Goal: Information Seeking & Learning: Learn about a topic

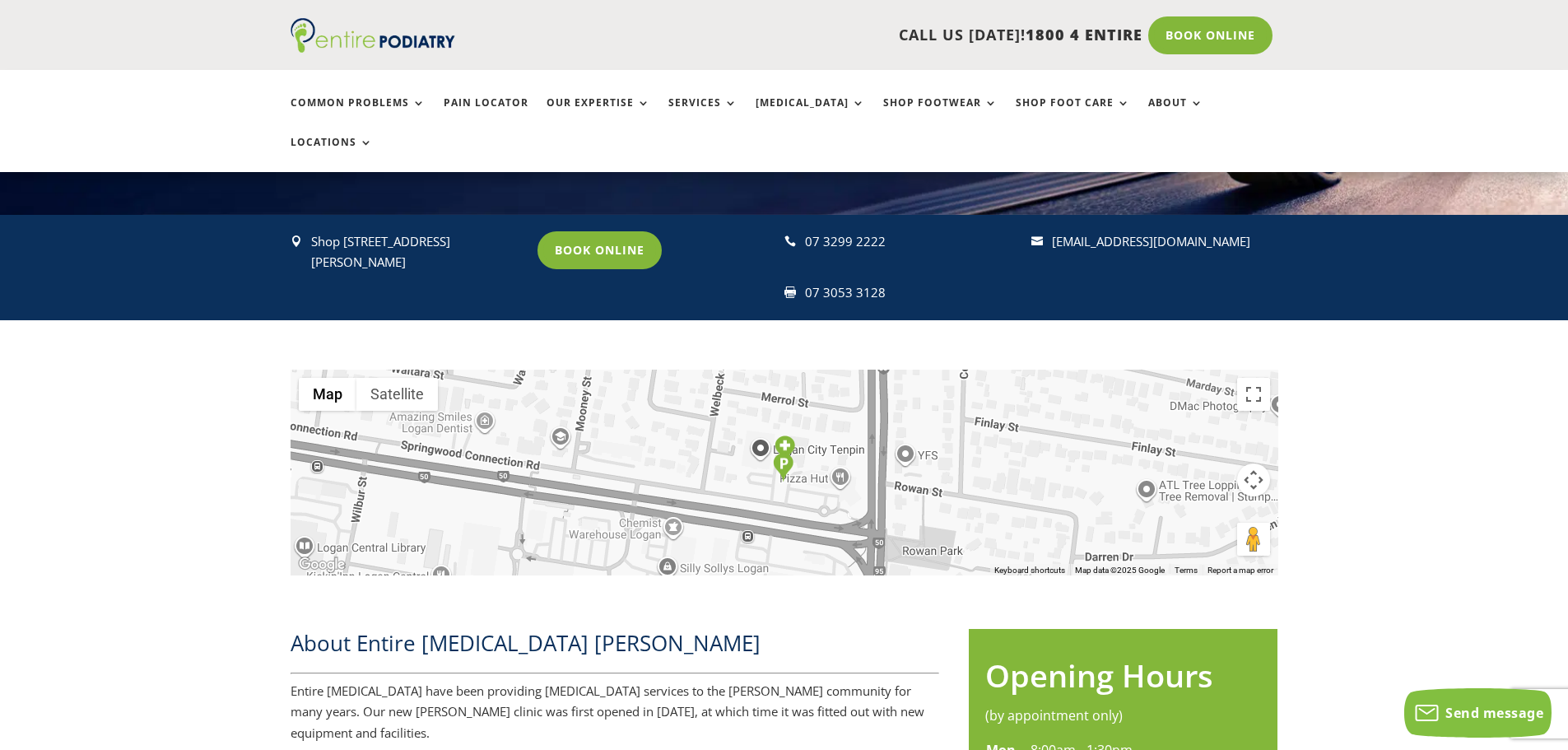
scroll to position [263, 0]
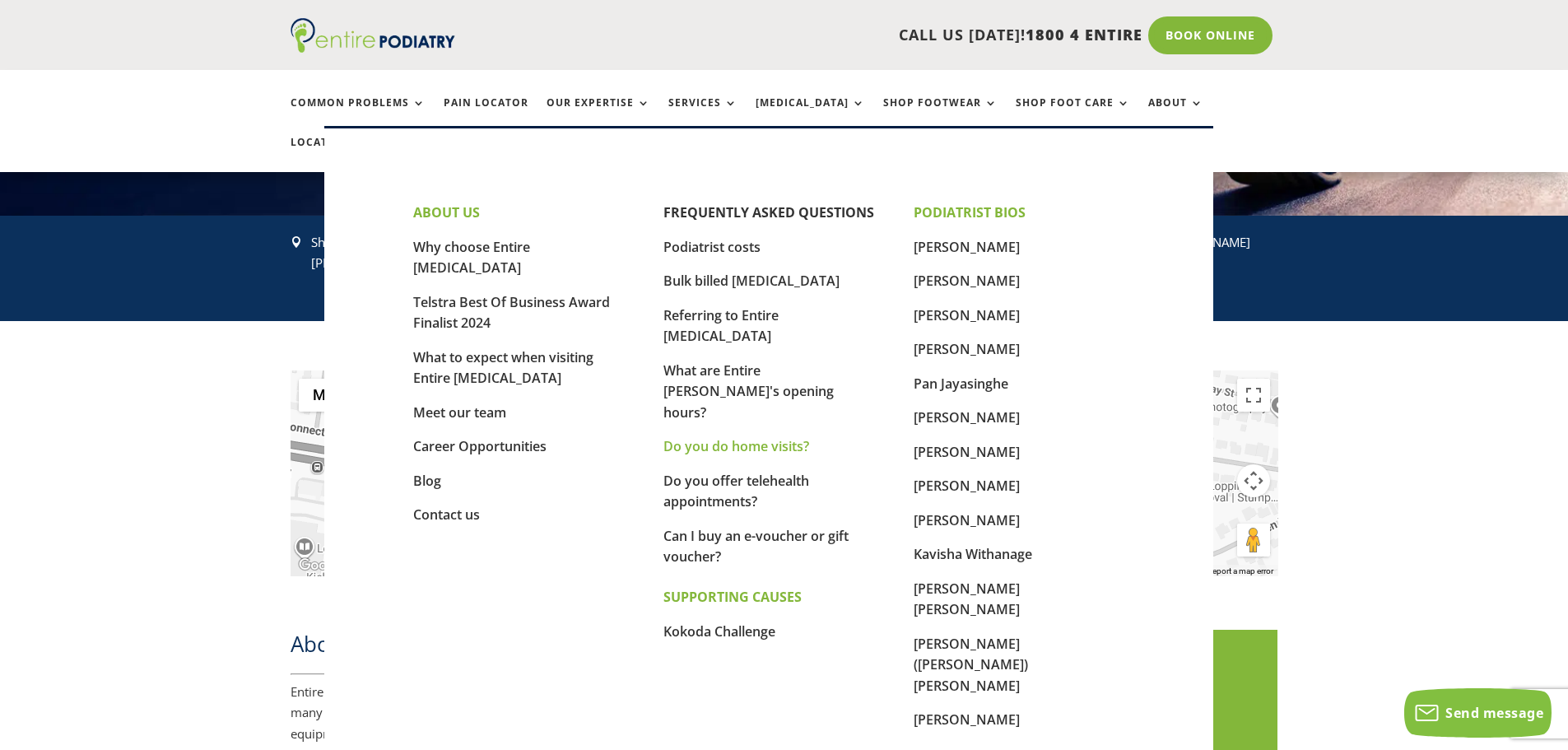
click at [699, 437] on link "Do you do home visits?" at bounding box center [735, 446] width 146 height 18
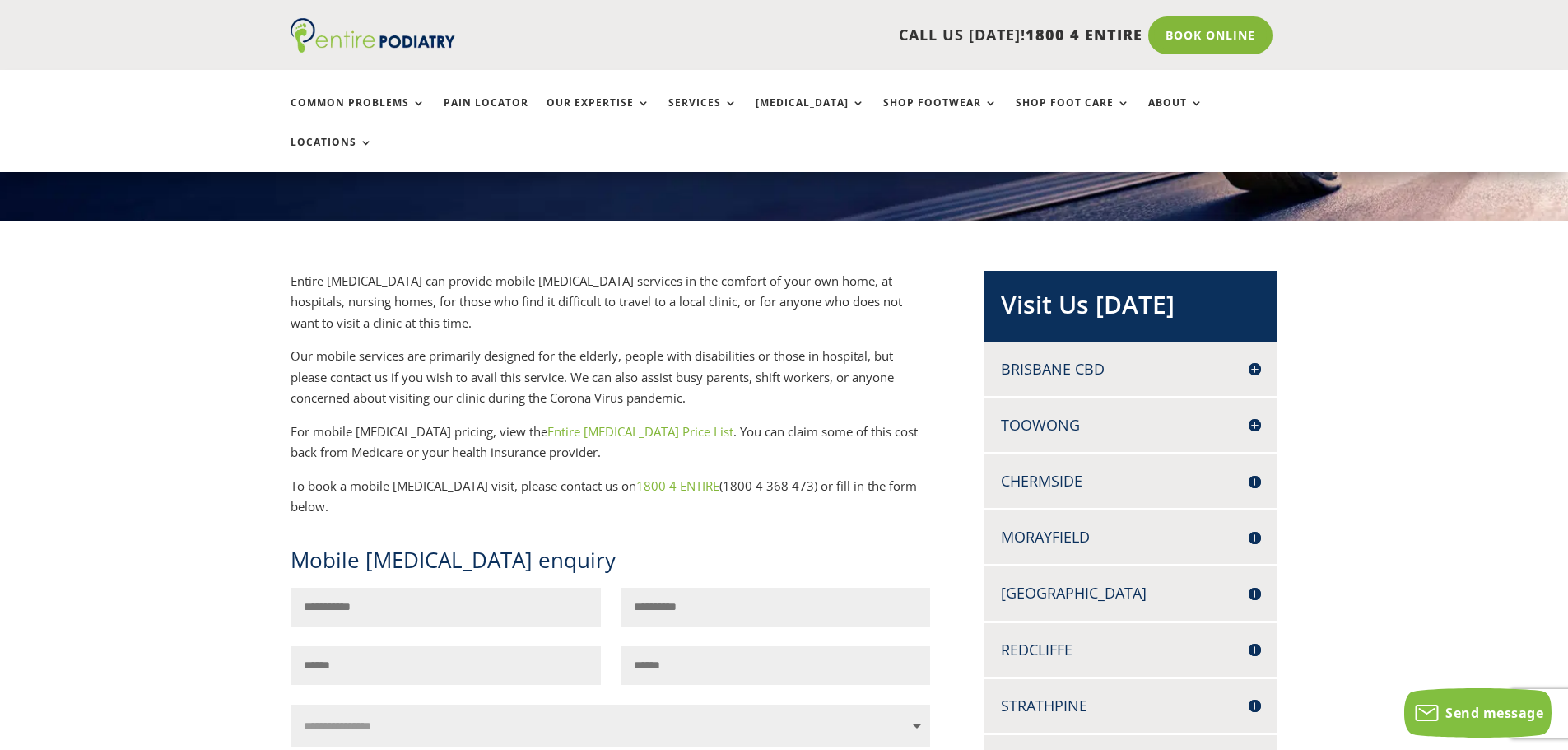
scroll to position [263, 0]
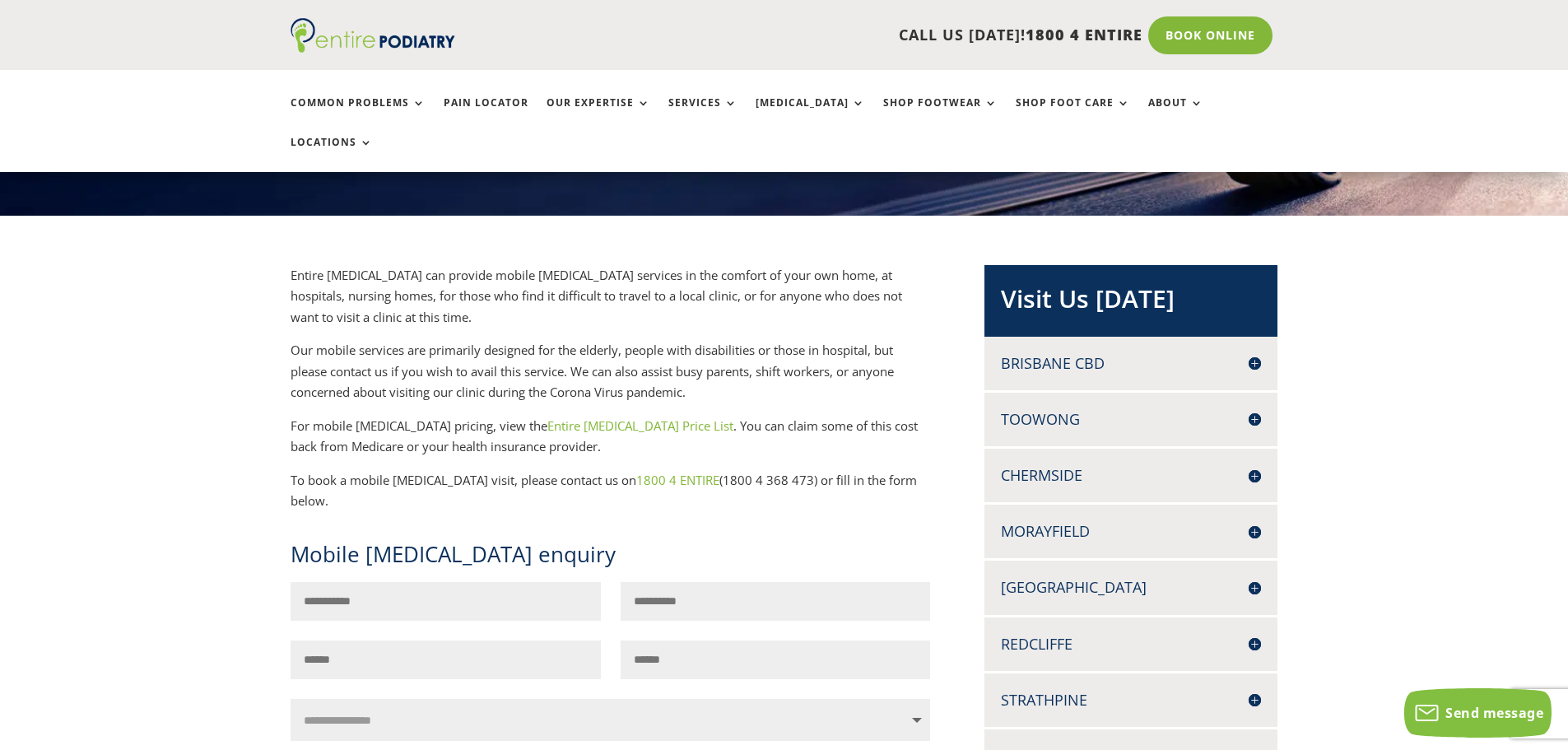
click at [597, 418] on link "Entire [MEDICAL_DATA] Price List" at bounding box center [640, 425] width 186 height 16
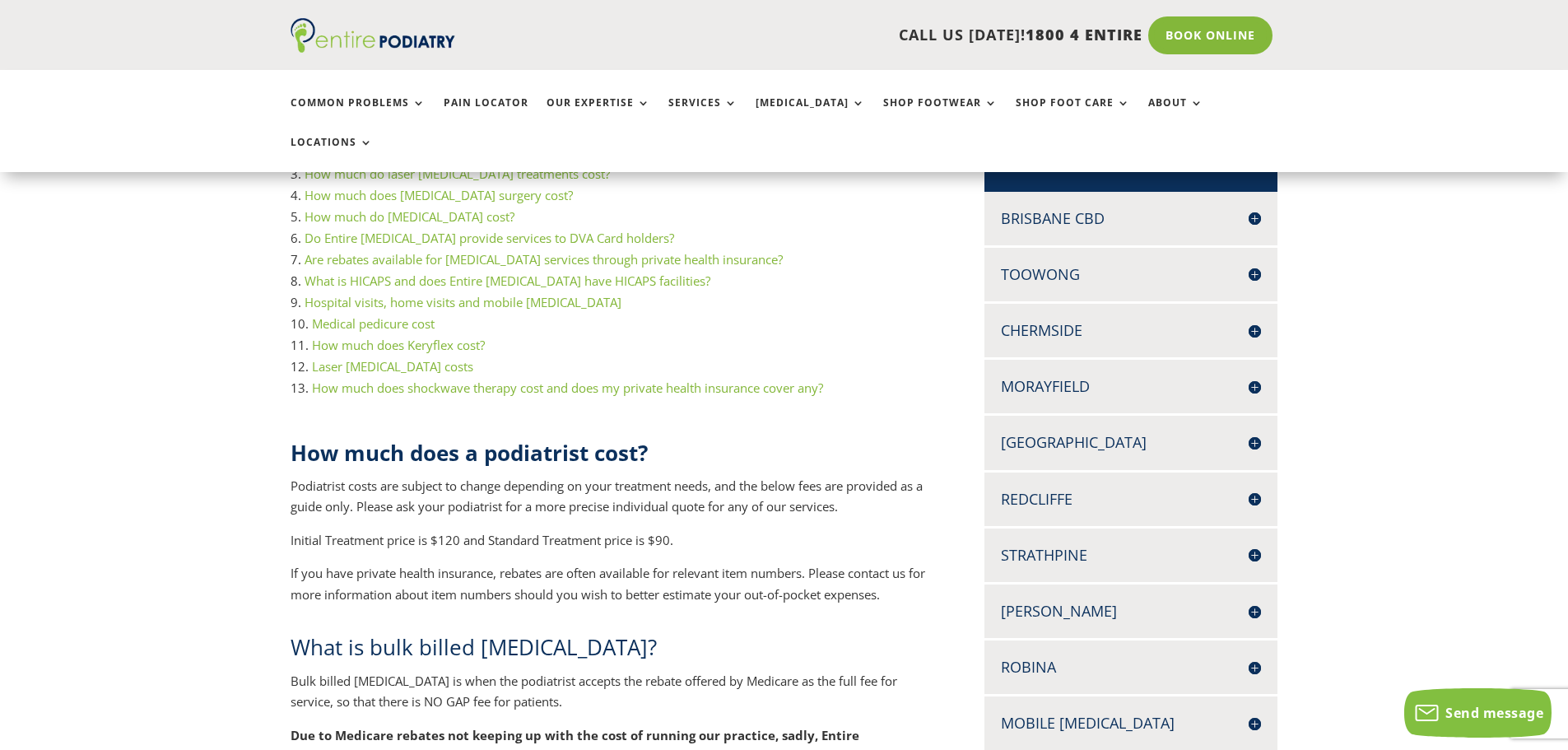
scroll to position [409, 0]
click at [1256, 600] on h4 "[PERSON_NAME]" at bounding box center [1130, 610] width 260 height 20
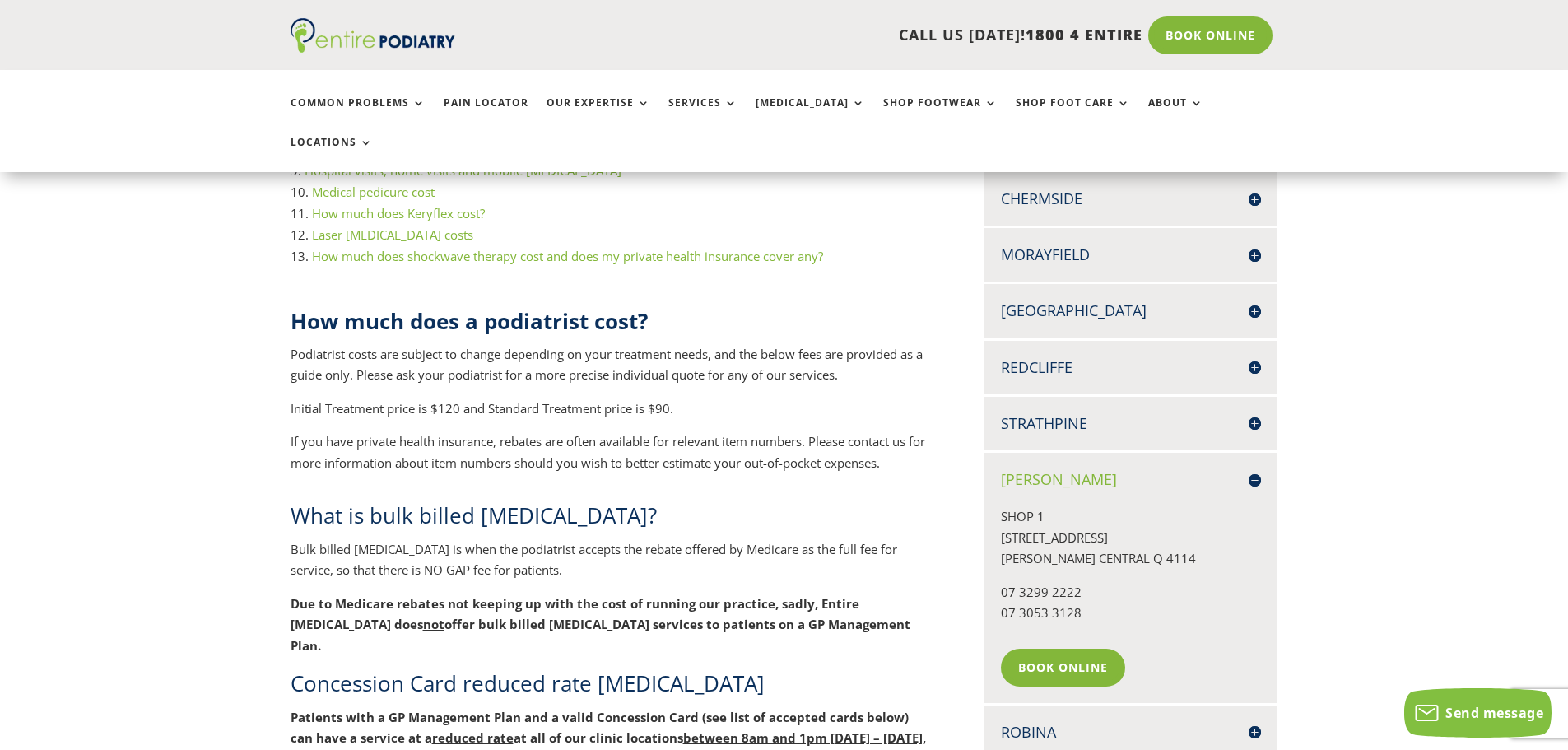
scroll to position [541, 0]
